Goal: Task Accomplishment & Management: Use online tool/utility

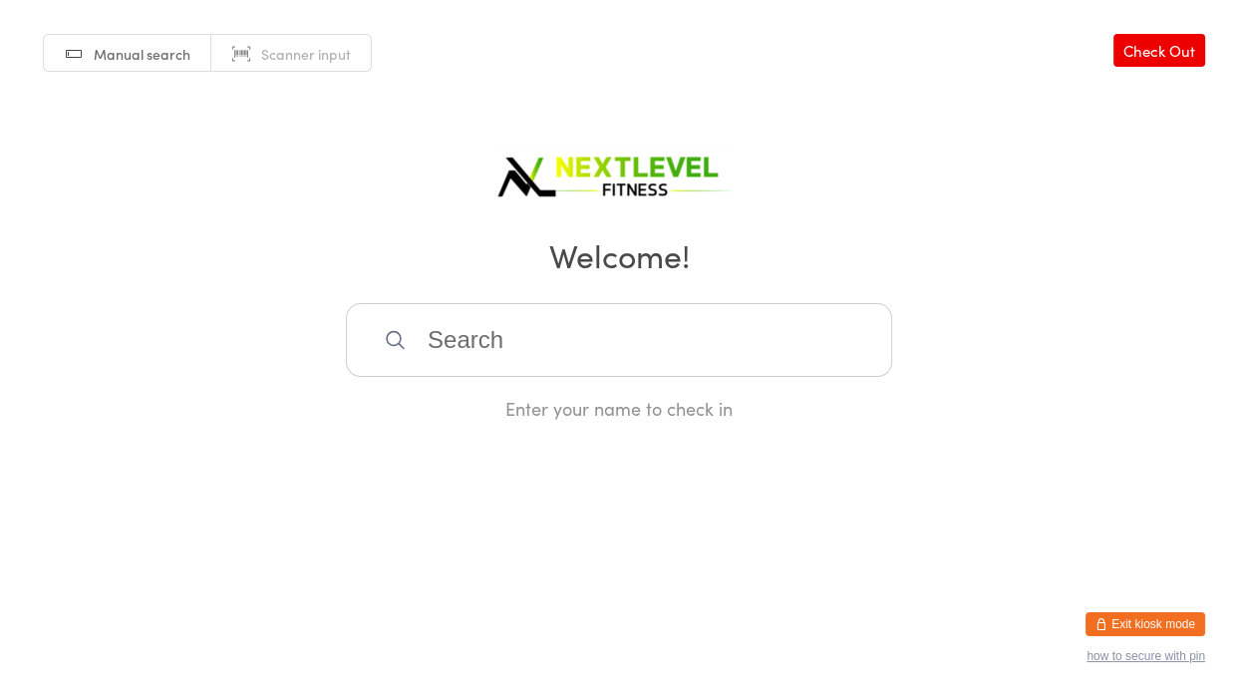
click at [439, 339] on input "search" at bounding box center [619, 340] width 546 height 74
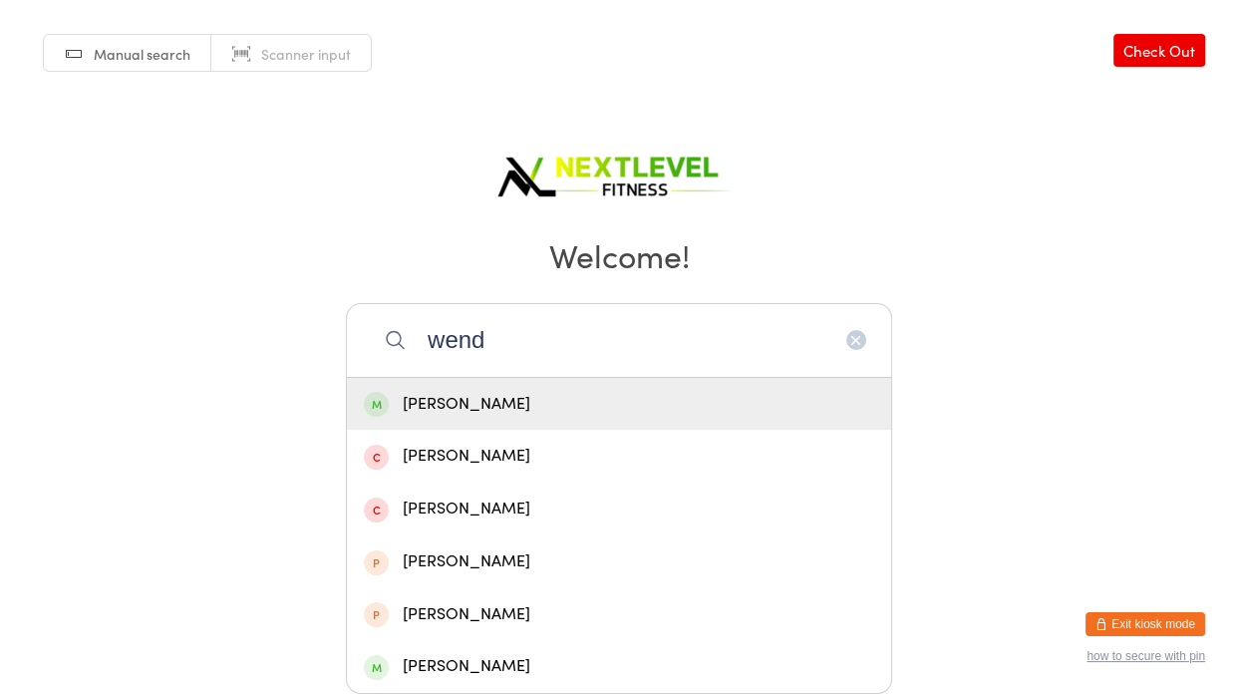
type input "[PERSON_NAME]"
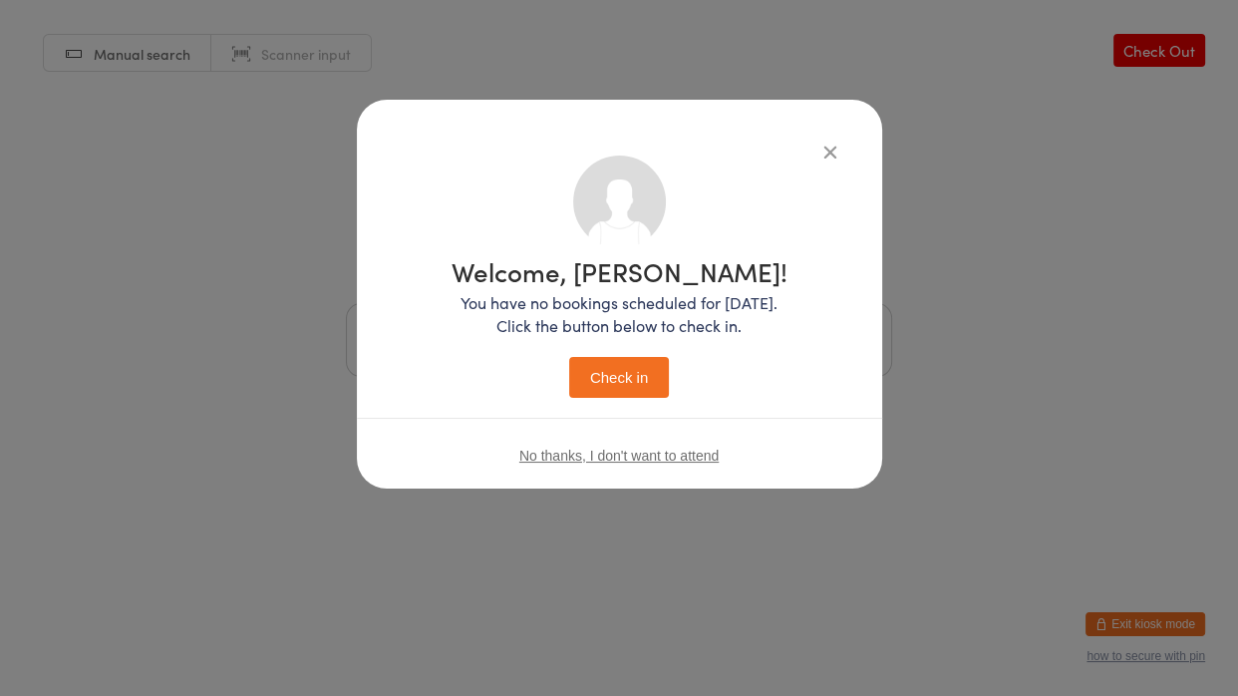
click at [569, 357] on button "Check in" at bounding box center [619, 377] width 100 height 41
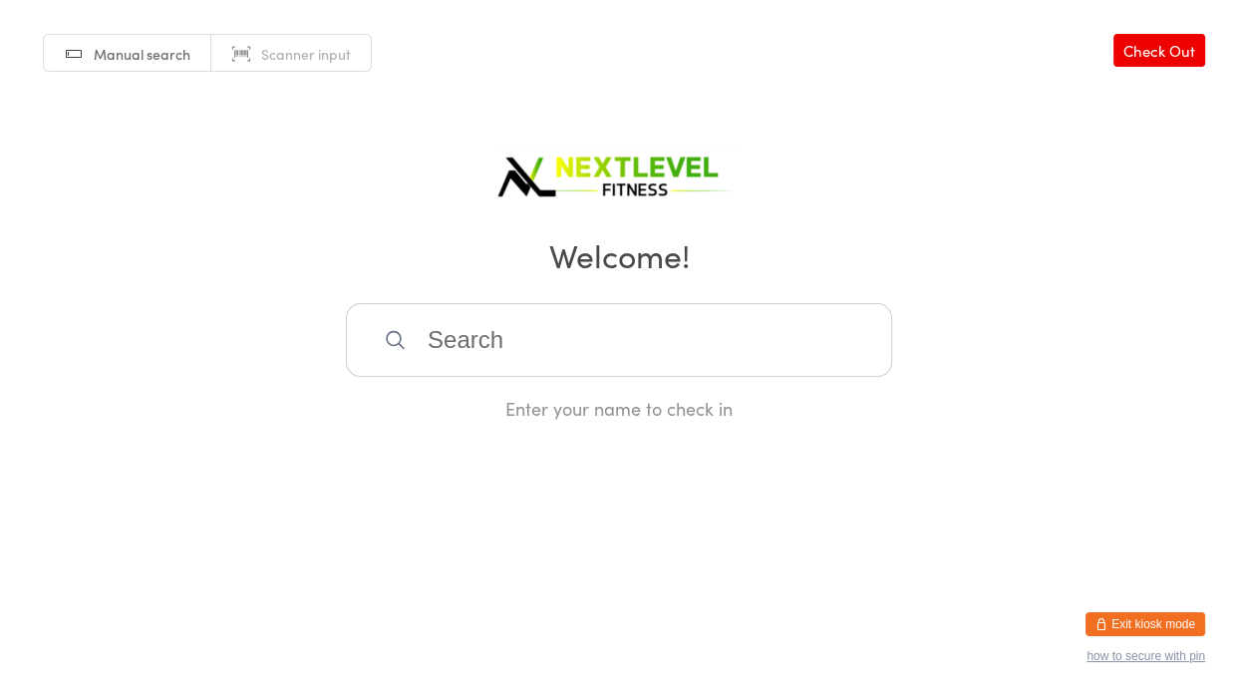
click at [510, 364] on input "search" at bounding box center [619, 340] width 546 height 74
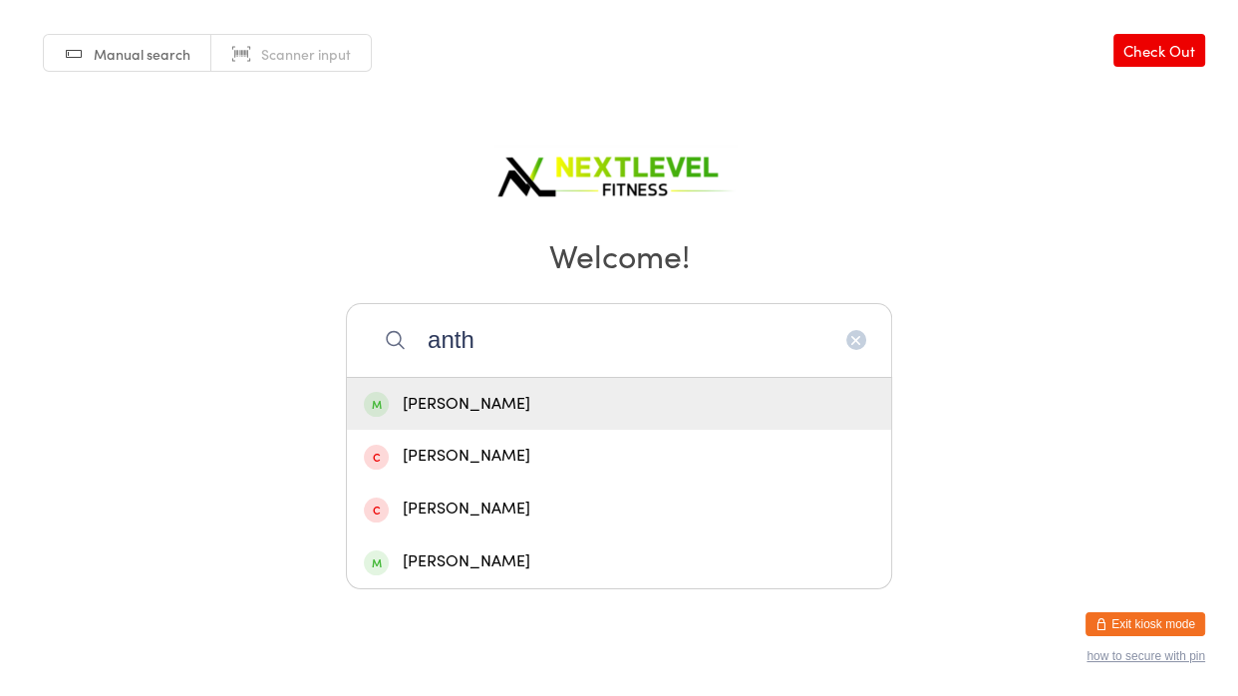
type input "anth"
click at [520, 416] on div "[PERSON_NAME]" at bounding box center [619, 404] width 510 height 27
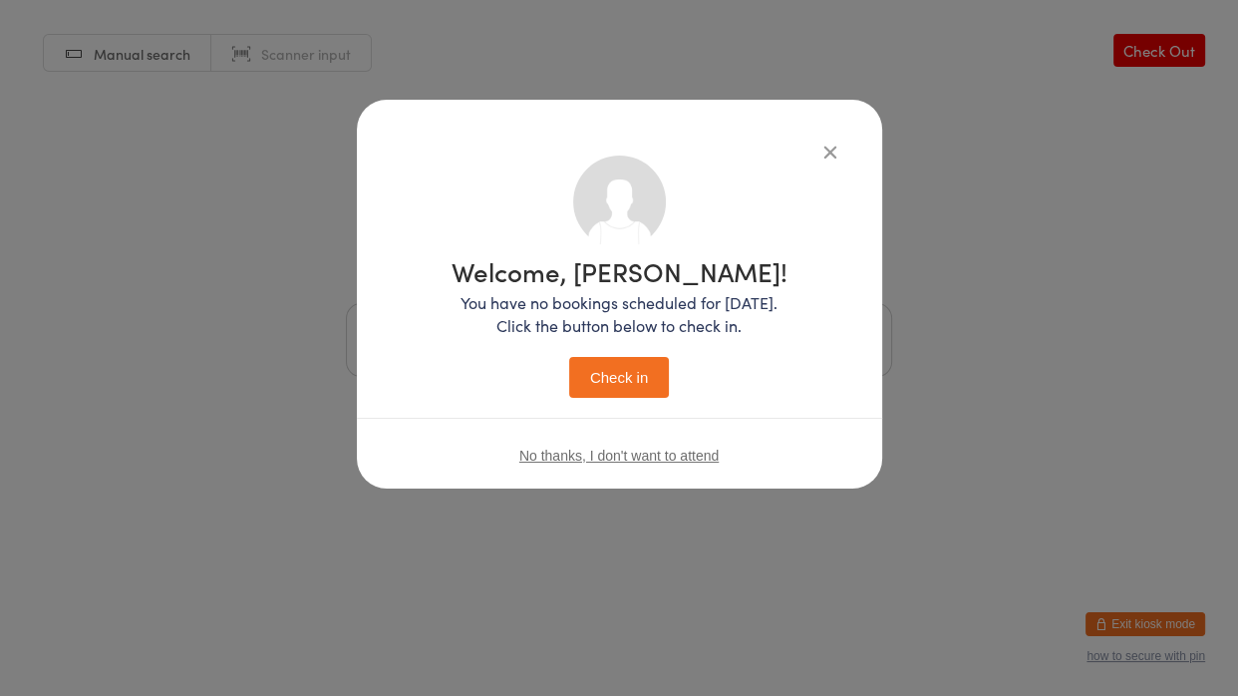
click at [605, 373] on button "Check in" at bounding box center [619, 377] width 100 height 41
